Goal: Navigation & Orientation: Find specific page/section

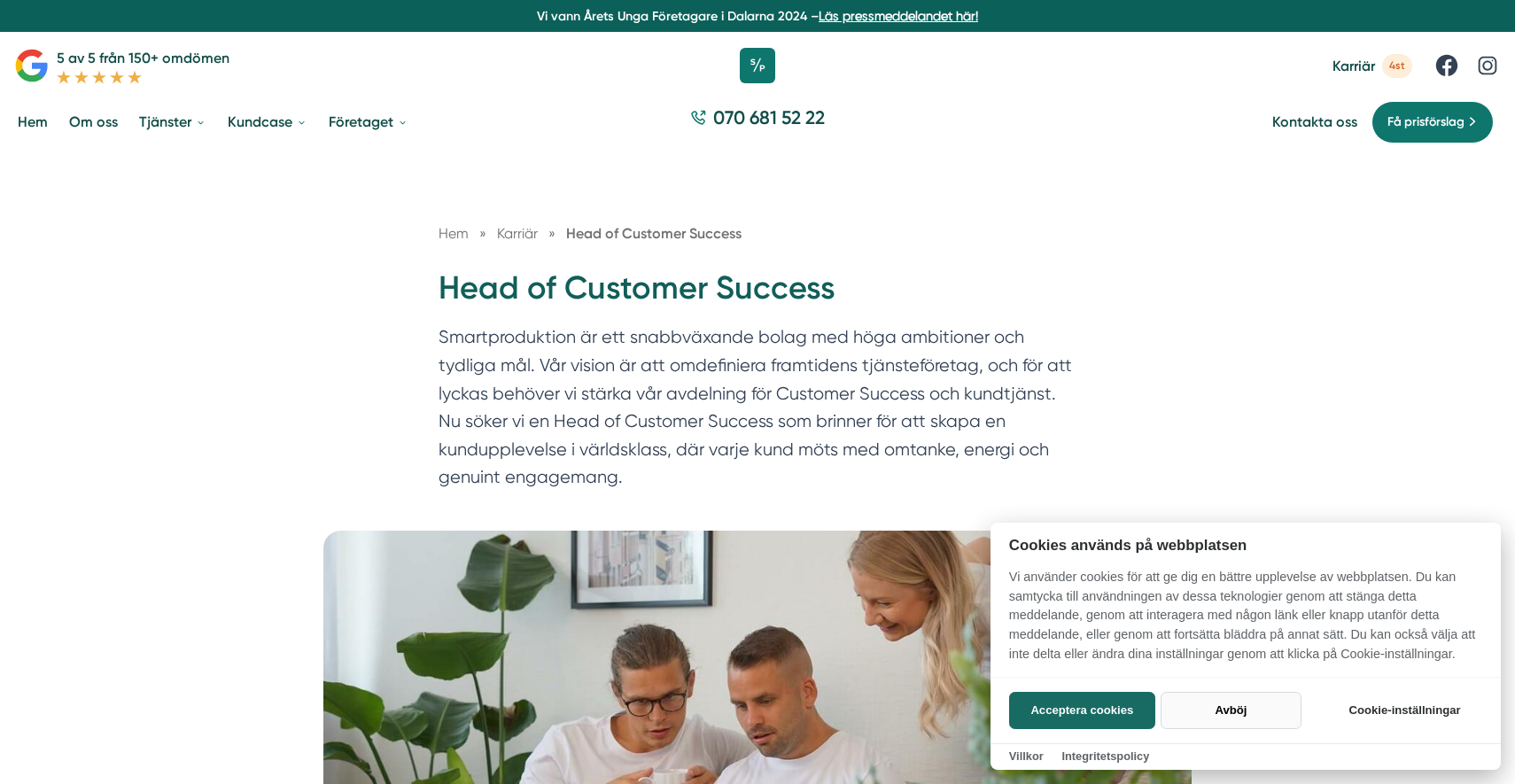
click at [1243, 701] on button "Avböj" at bounding box center [1232, 711] width 141 height 38
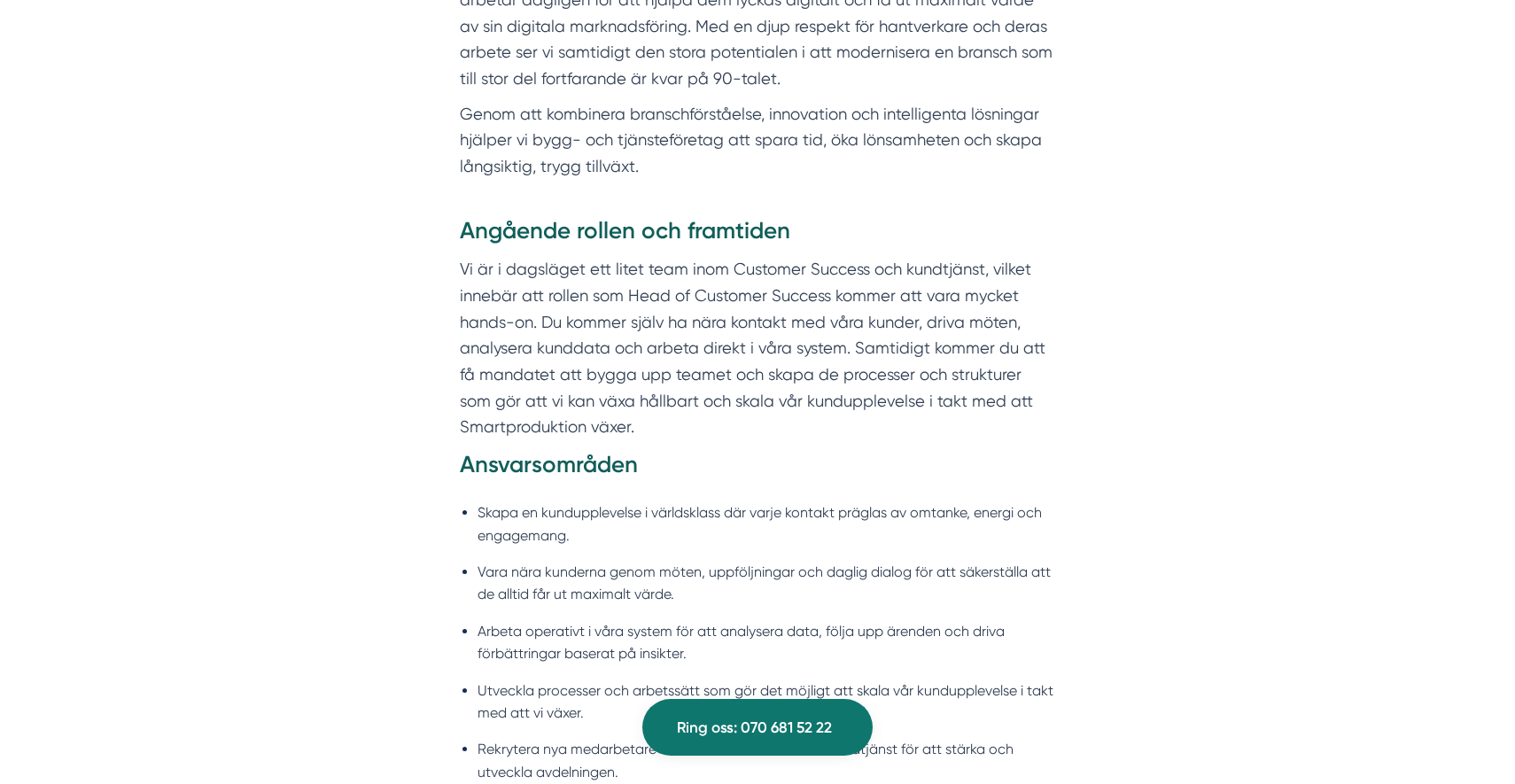
scroll to position [1165, 0]
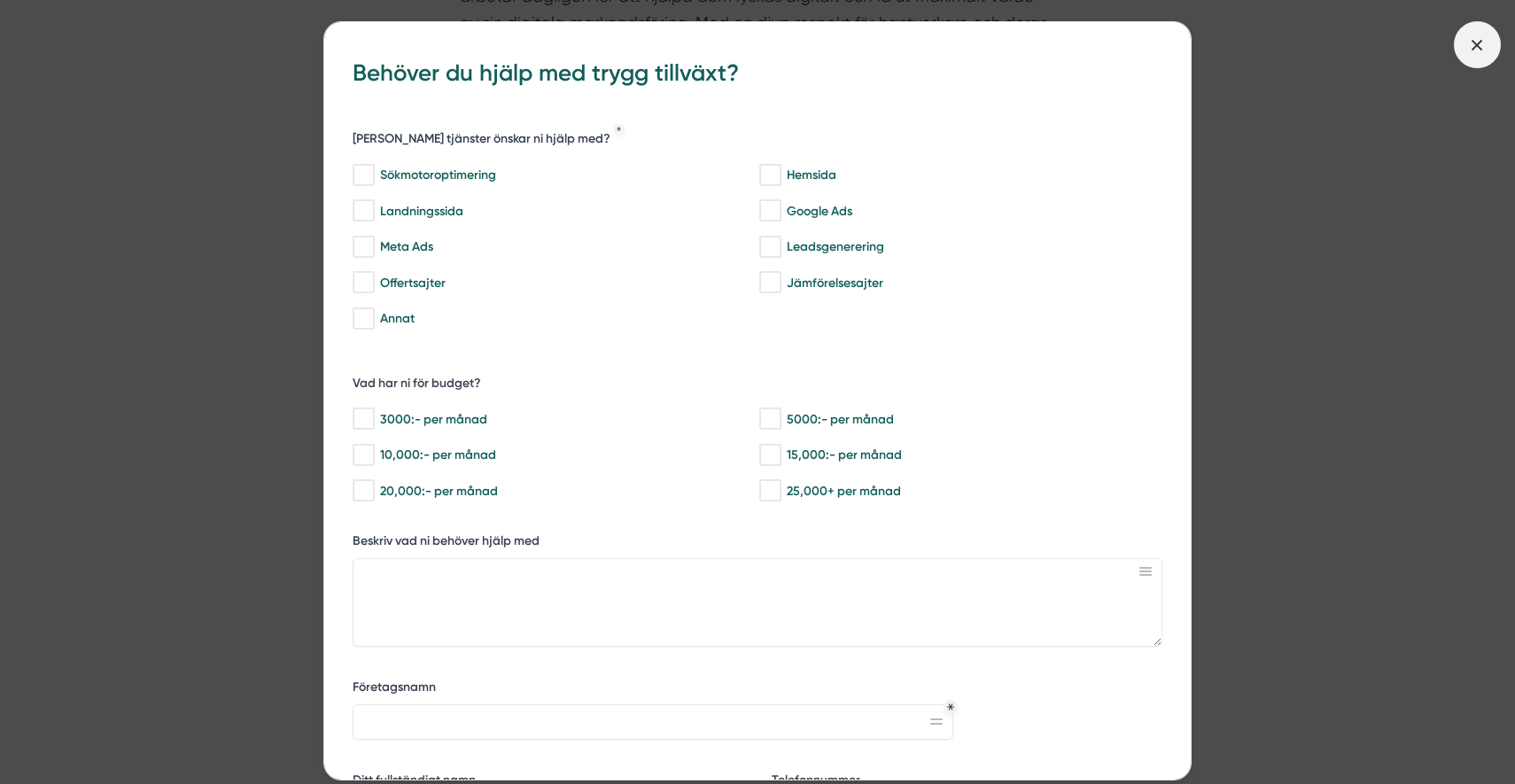
click at [1486, 44] on icon at bounding box center [1476, 45] width 19 height 19
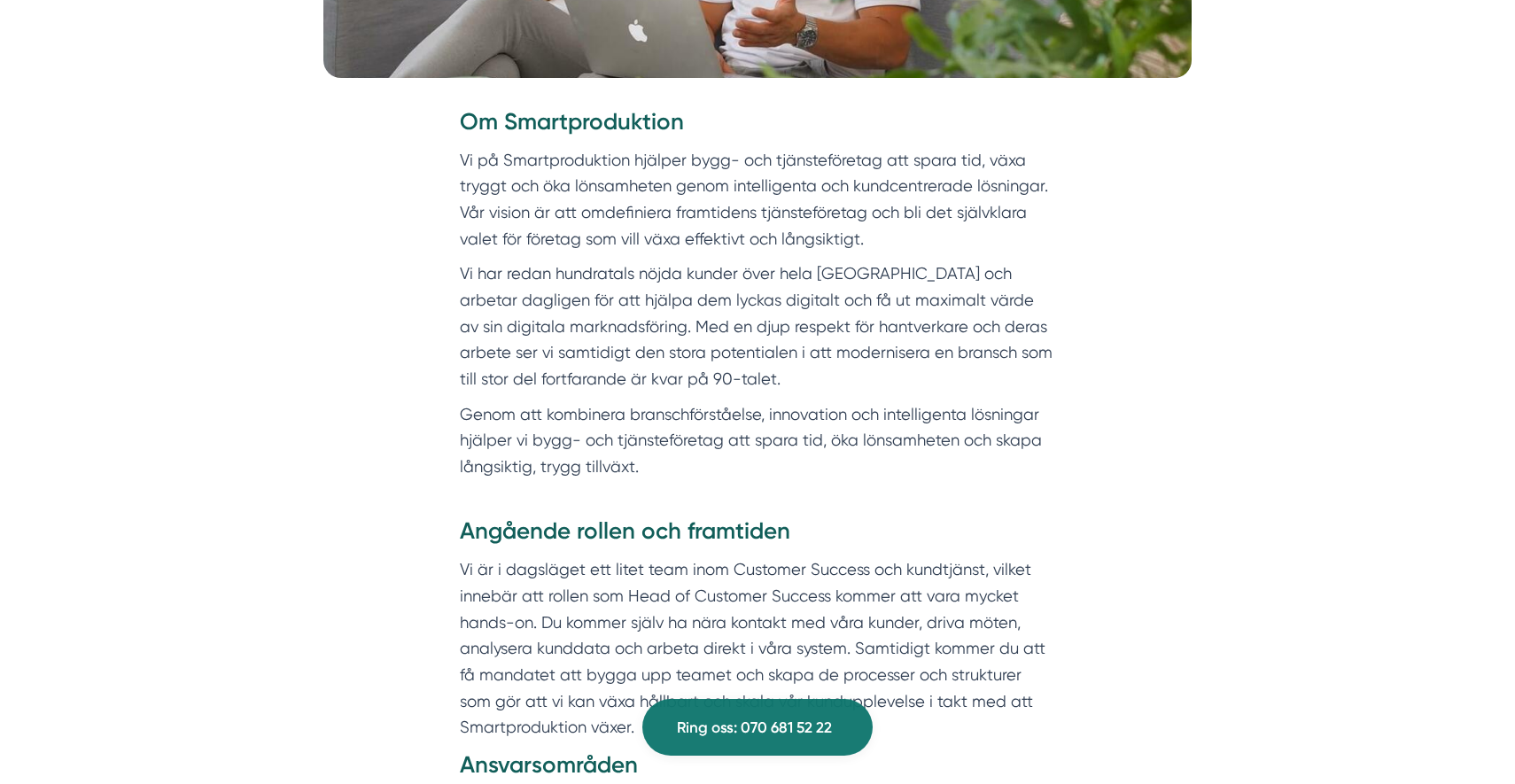
scroll to position [0, 0]
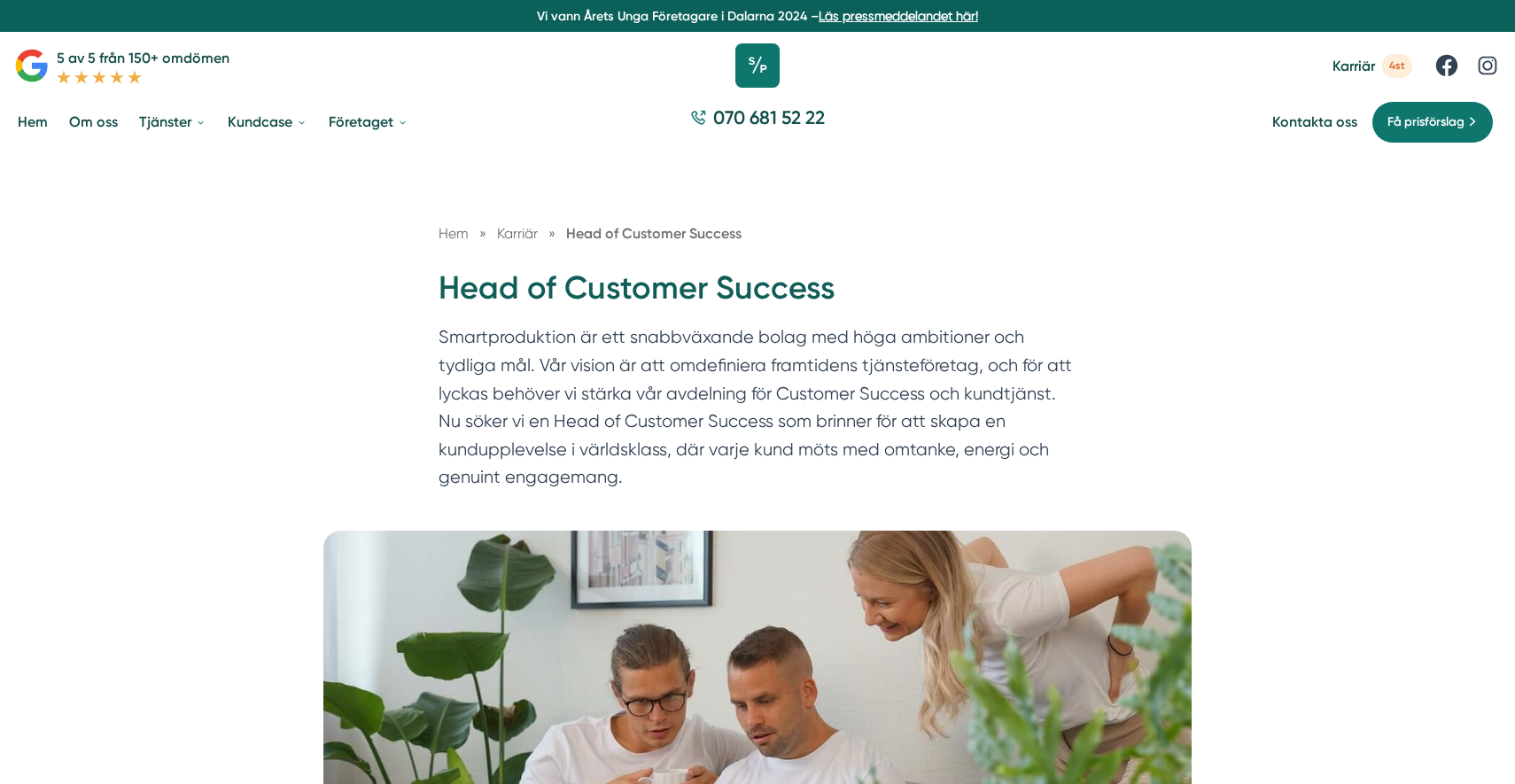
click at [759, 61] on icon at bounding box center [758, 65] width 44 height 44
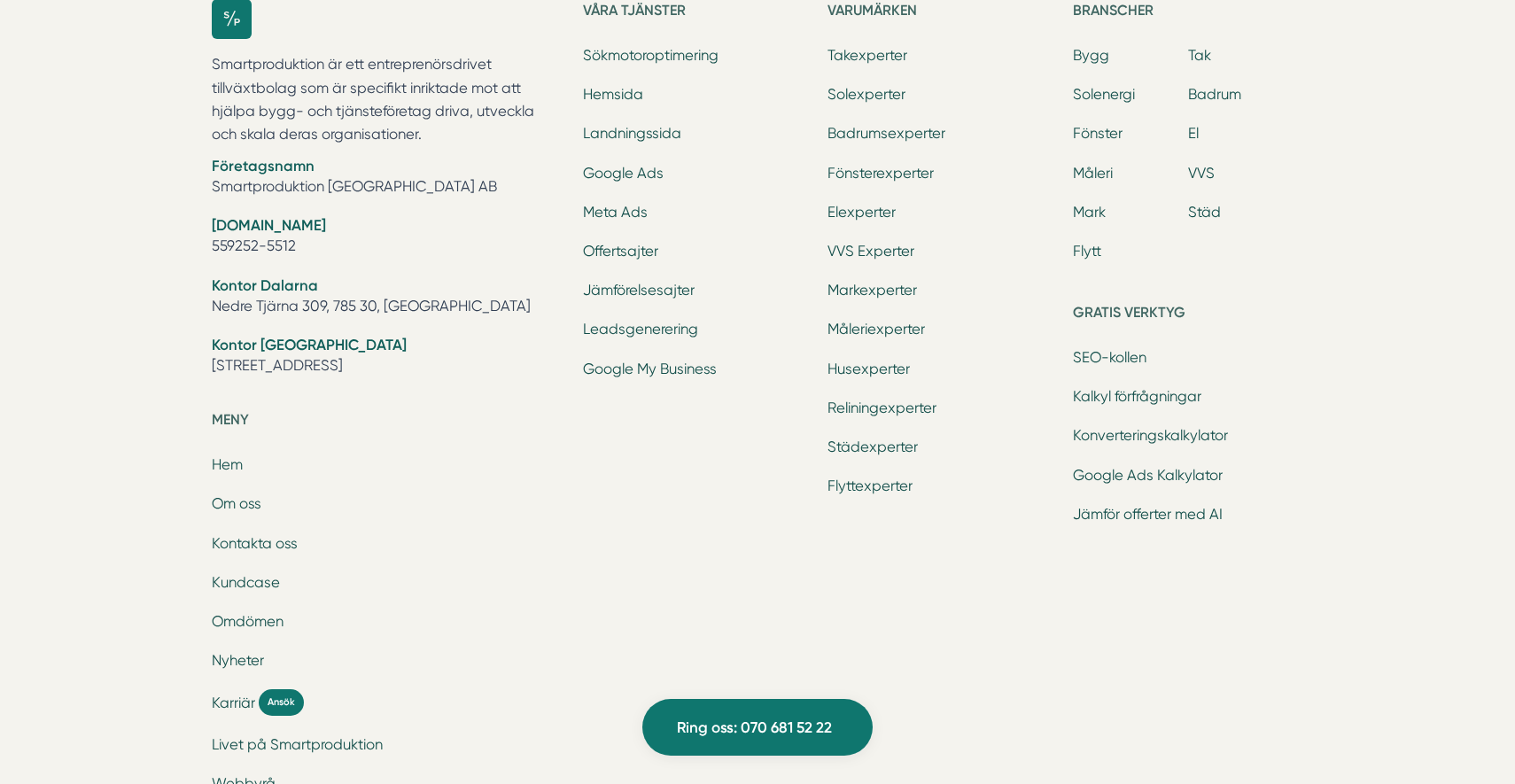
scroll to position [5778, 0]
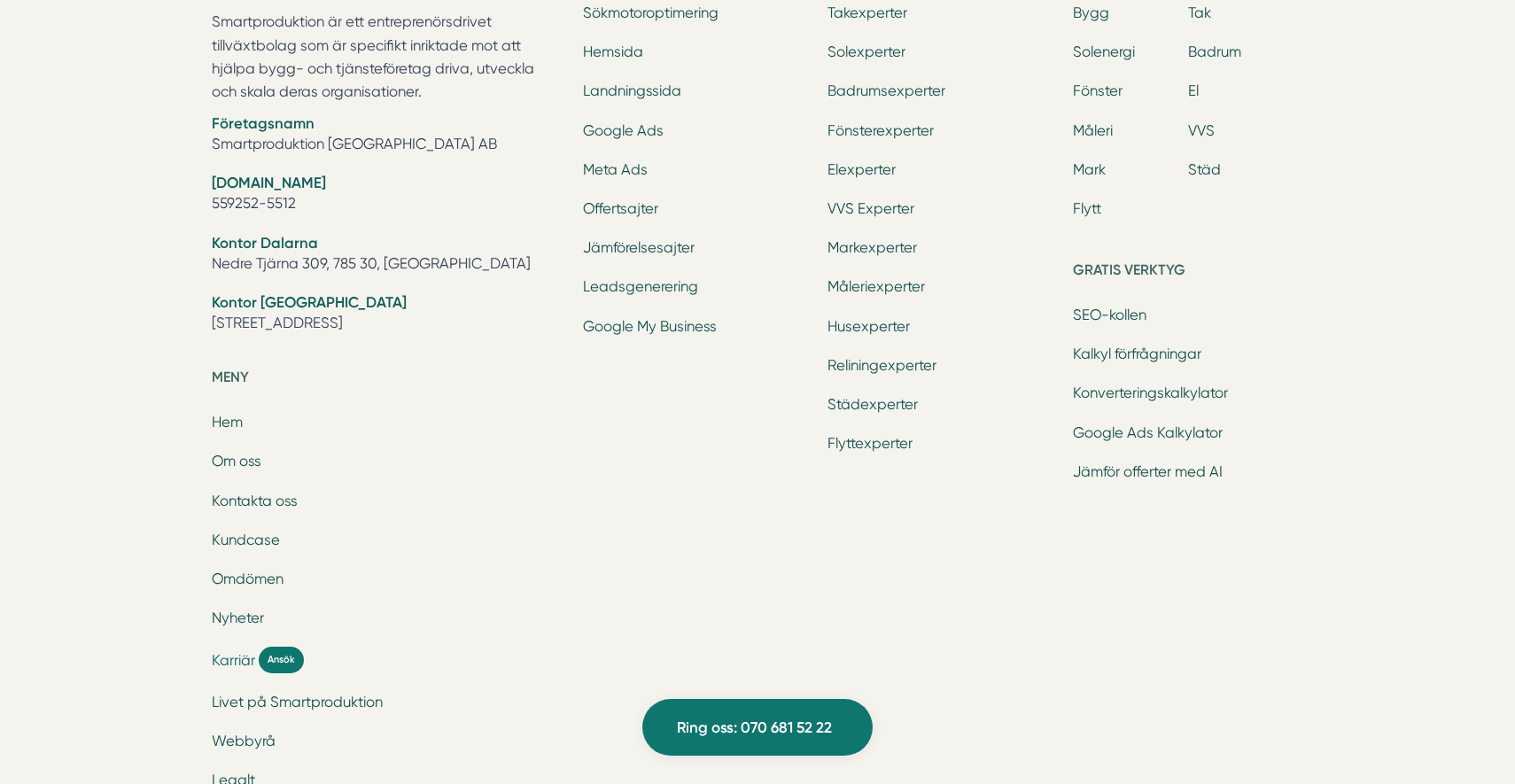
click at [237, 664] on span "Karriär" at bounding box center [233, 660] width 43 height 20
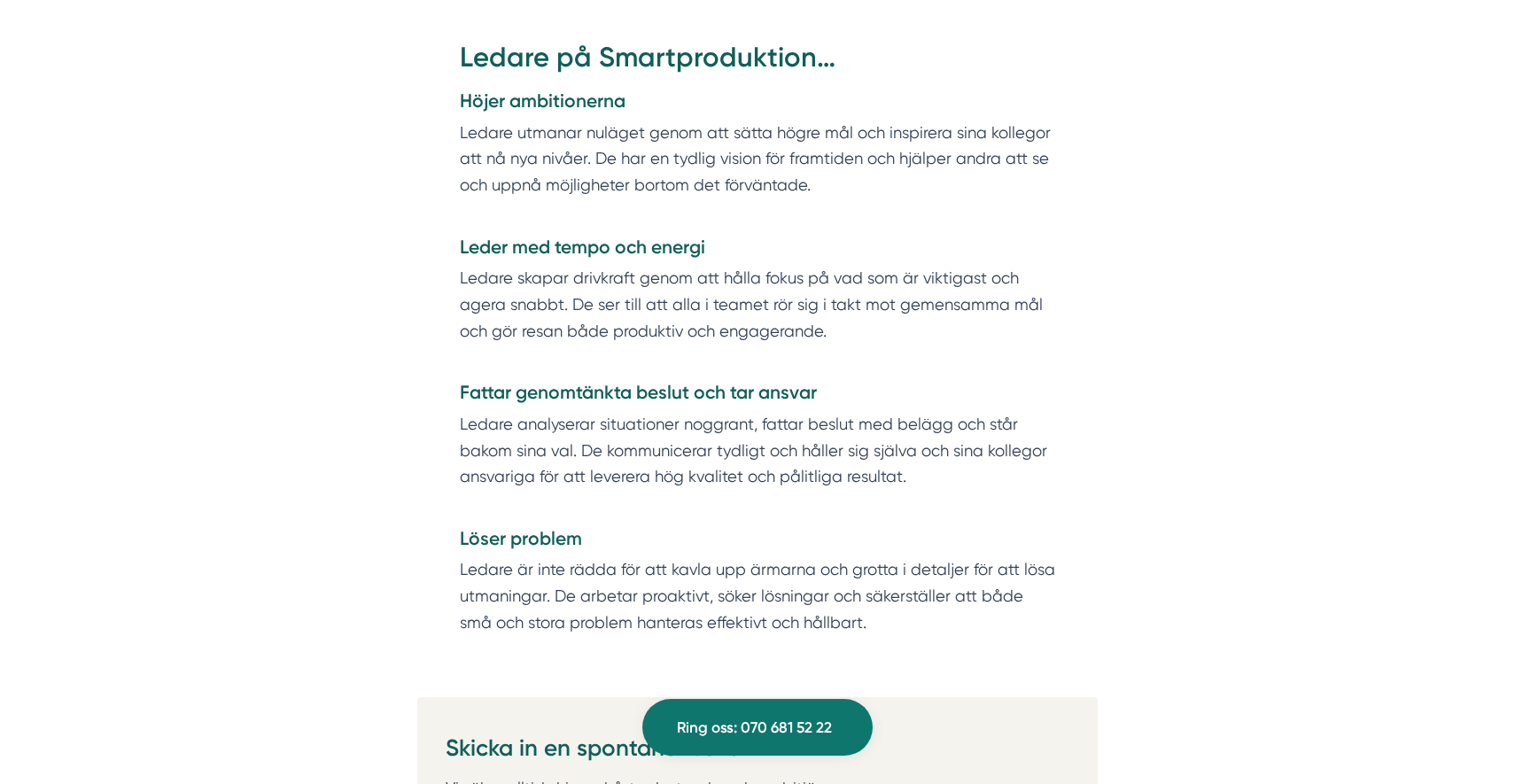
scroll to position [3442, 0]
